Goal: Information Seeking & Learning: Learn about a topic

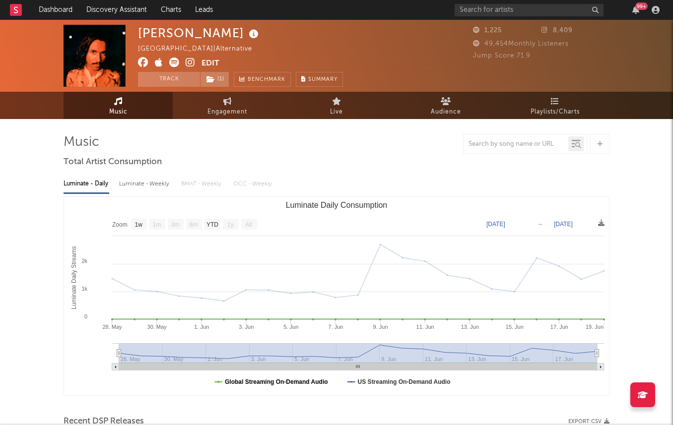
select select "1w"
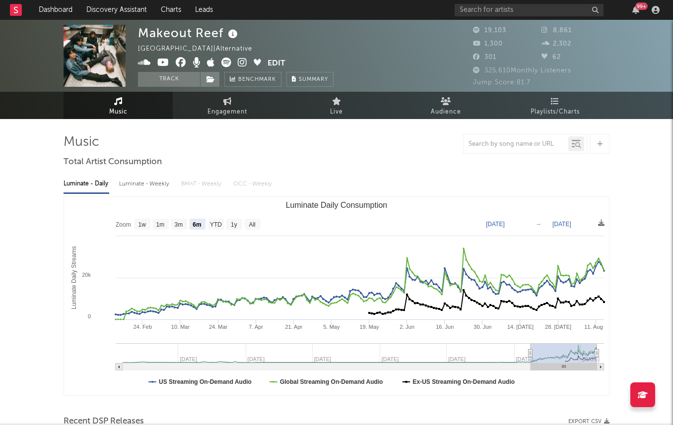
select select "6m"
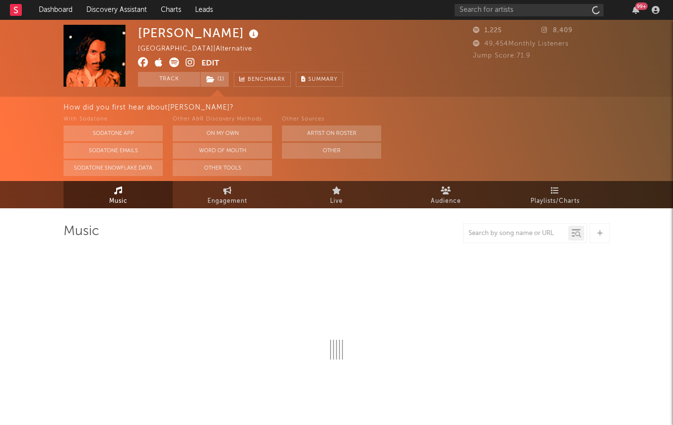
select select "1w"
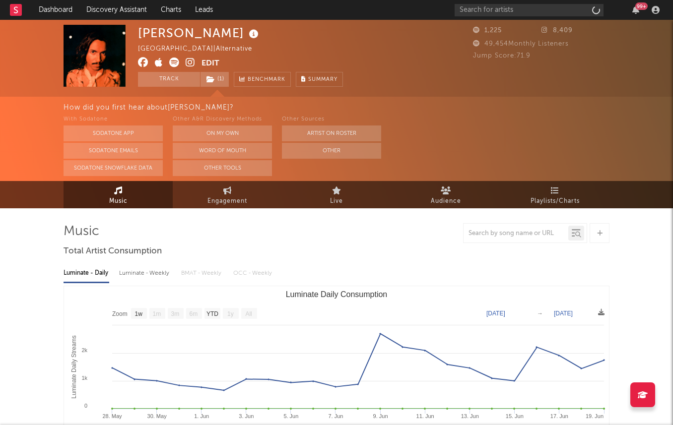
click at [187, 60] on icon at bounding box center [190, 63] width 9 height 10
